Goal: Transaction & Acquisition: Purchase product/service

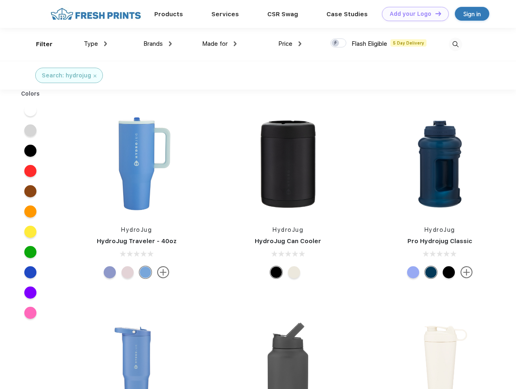
click at [412, 14] on link "Add your Logo Design Tool" at bounding box center [415, 14] width 67 height 14
click at [0, 0] on div "Design Tool" at bounding box center [0, 0] width 0 height 0
click at [434, 13] on link "Add your Logo Design Tool" at bounding box center [415, 14] width 67 height 14
click at [39, 44] on div "Filter" at bounding box center [44, 44] width 17 height 9
click at [96, 44] on span "Type" at bounding box center [91, 43] width 14 height 7
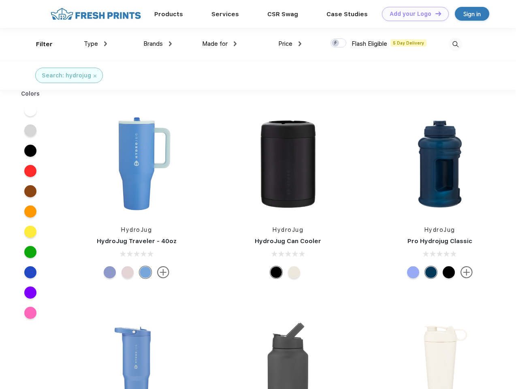
click at [158, 44] on span "Brands" at bounding box center [152, 43] width 19 height 7
click at [219, 44] on span "Made for" at bounding box center [215, 43] width 26 height 7
click at [290, 44] on span "Price" at bounding box center [285, 43] width 14 height 7
click at [338, 43] on div at bounding box center [338, 42] width 16 height 9
click at [336, 43] on input "checkbox" at bounding box center [332, 40] width 5 height 5
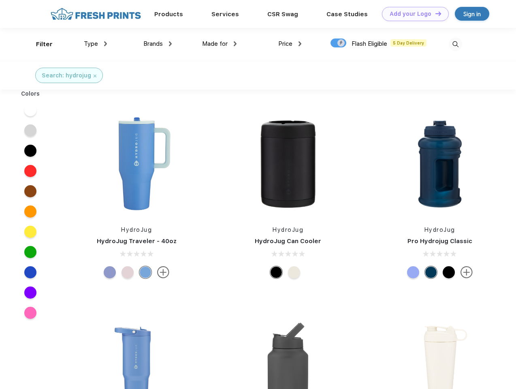
click at [455, 44] on img at bounding box center [455, 44] width 13 height 13
